Goal: Complete application form: Complete application form

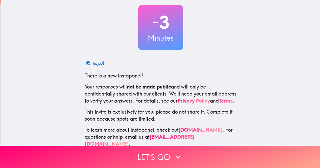
scroll to position [26, 0]
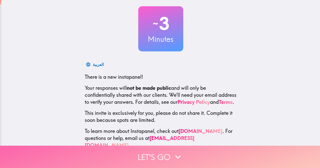
click at [155, 156] on button "Let's go" at bounding box center [160, 156] width 320 height 22
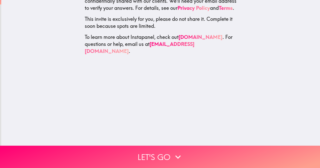
scroll to position [0, 0]
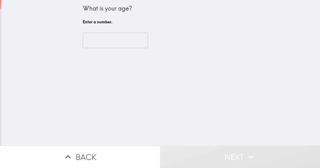
click at [109, 38] on input "number" at bounding box center [115, 41] width 65 height 16
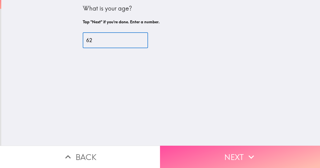
type input "62"
click at [201, 157] on button "Next" at bounding box center [240, 156] width 160 height 22
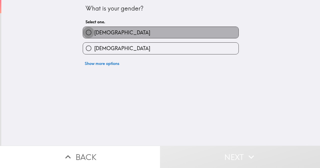
click at [88, 30] on input "[DEMOGRAPHIC_DATA]" at bounding box center [88, 32] width 11 height 11
radio input "true"
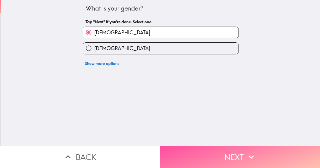
click at [197, 161] on button "Next" at bounding box center [240, 156] width 160 height 22
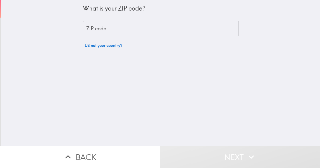
click at [119, 27] on input "ZIP code" at bounding box center [161, 29] width 156 height 16
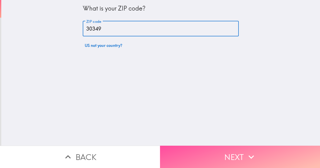
type input "30349"
click at [218, 149] on button "Next" at bounding box center [240, 156] width 160 height 22
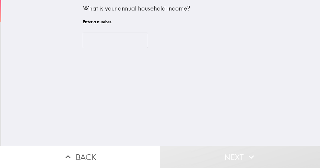
click at [97, 38] on input "number" at bounding box center [115, 41] width 65 height 16
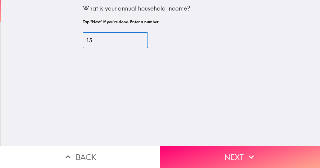
type input "15"
click at [263, 155] on button "Next" at bounding box center [240, 156] width 160 height 22
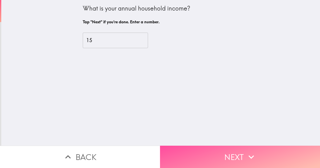
click at [203, 159] on button "Next" at bounding box center [240, 156] width 160 height 22
